Goal: Transaction & Acquisition: Download file/media

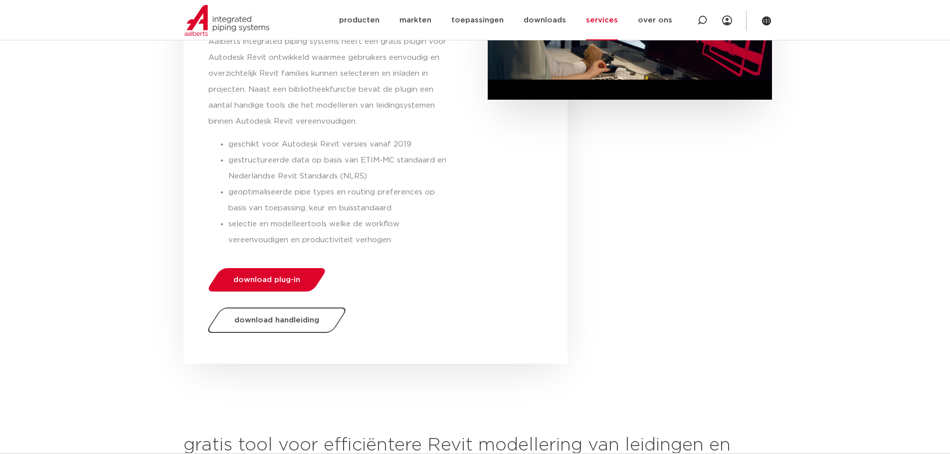
scroll to position [299, 0]
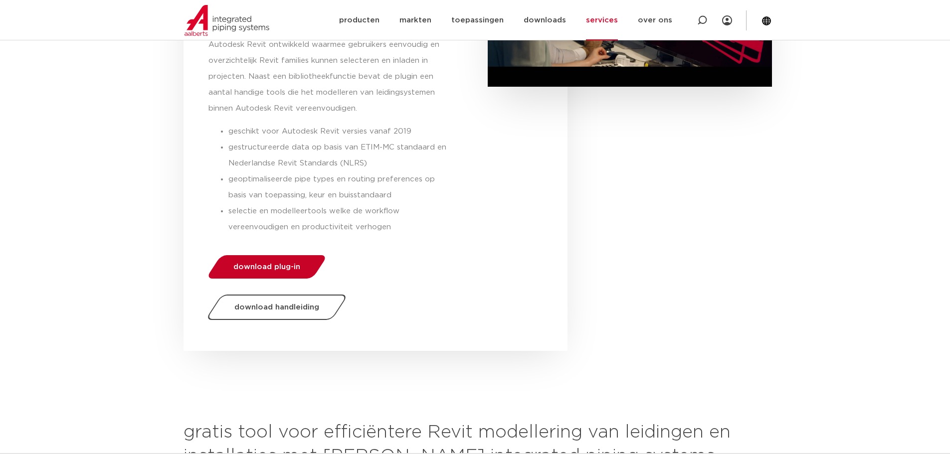
click at [295, 265] on span "download plug-in" at bounding box center [266, 266] width 67 height 7
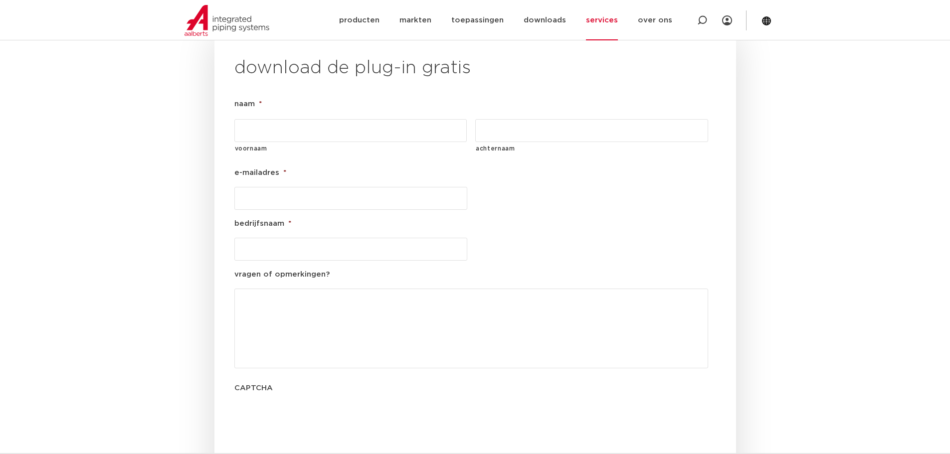
scroll to position [1139, 0]
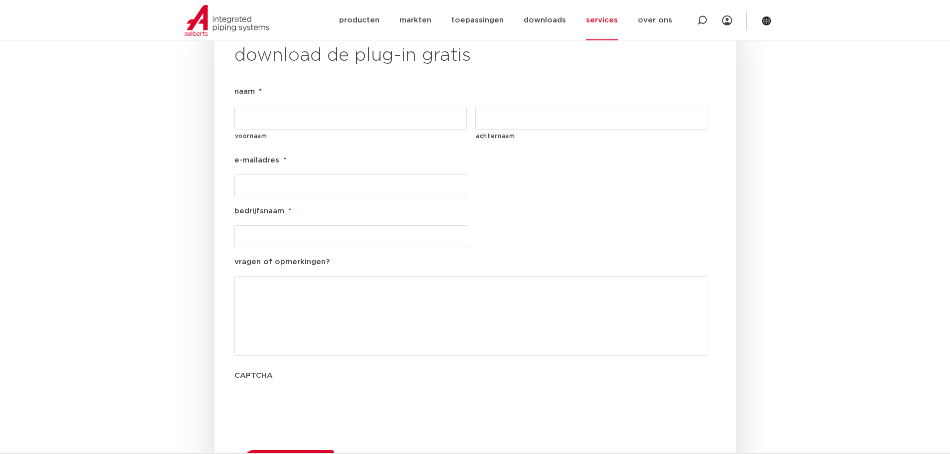
click at [263, 107] on input "voornaam" at bounding box center [350, 118] width 233 height 23
type input "Kees"
type input "vlas"
type input "[EMAIL_ADDRESS][DOMAIN_NAME]"
type input "[PERSON_NAME] Technische Installaties"
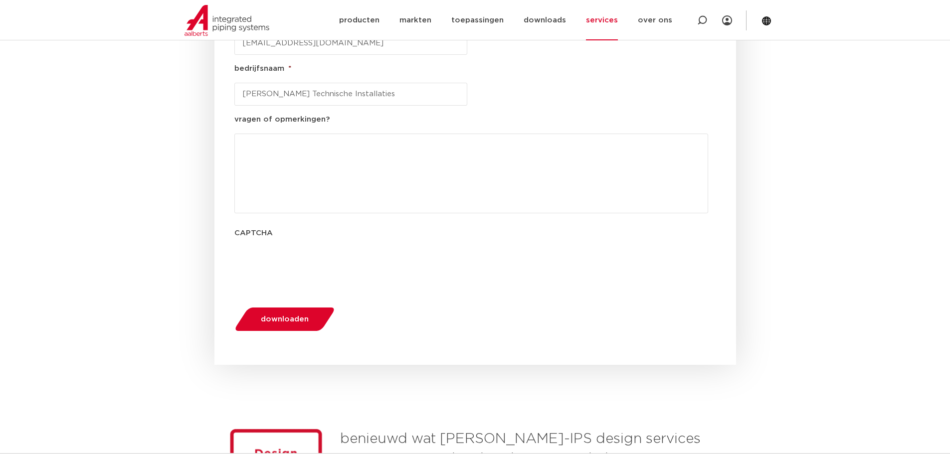
scroll to position [1288, 0]
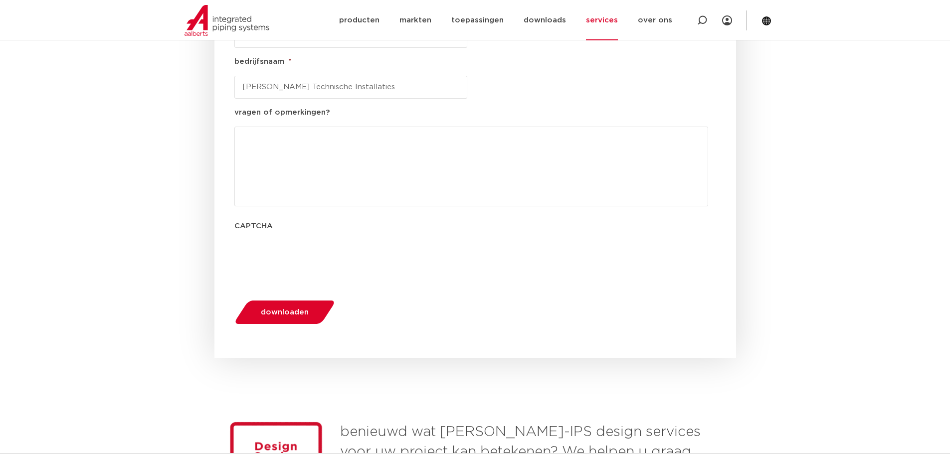
click at [272, 309] on span "downloaden" at bounding box center [285, 312] width 48 height 7
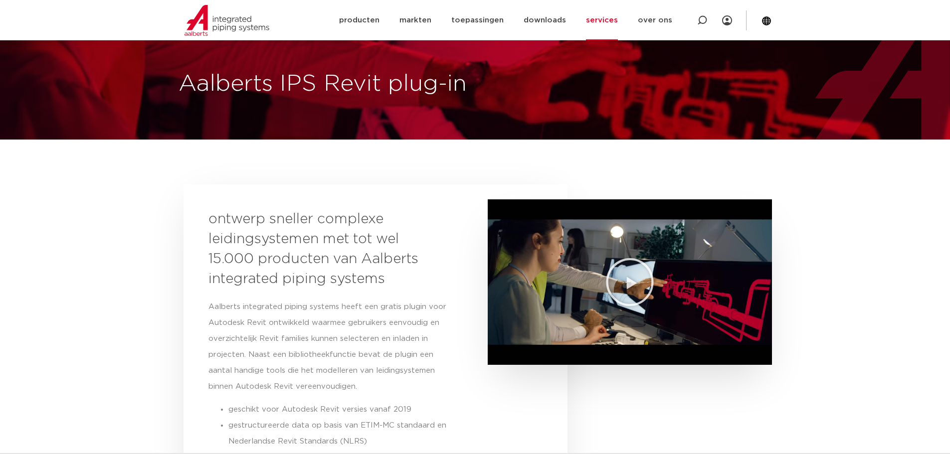
scroll to position [0, 0]
